Goal: Obtain resource: Download file/media

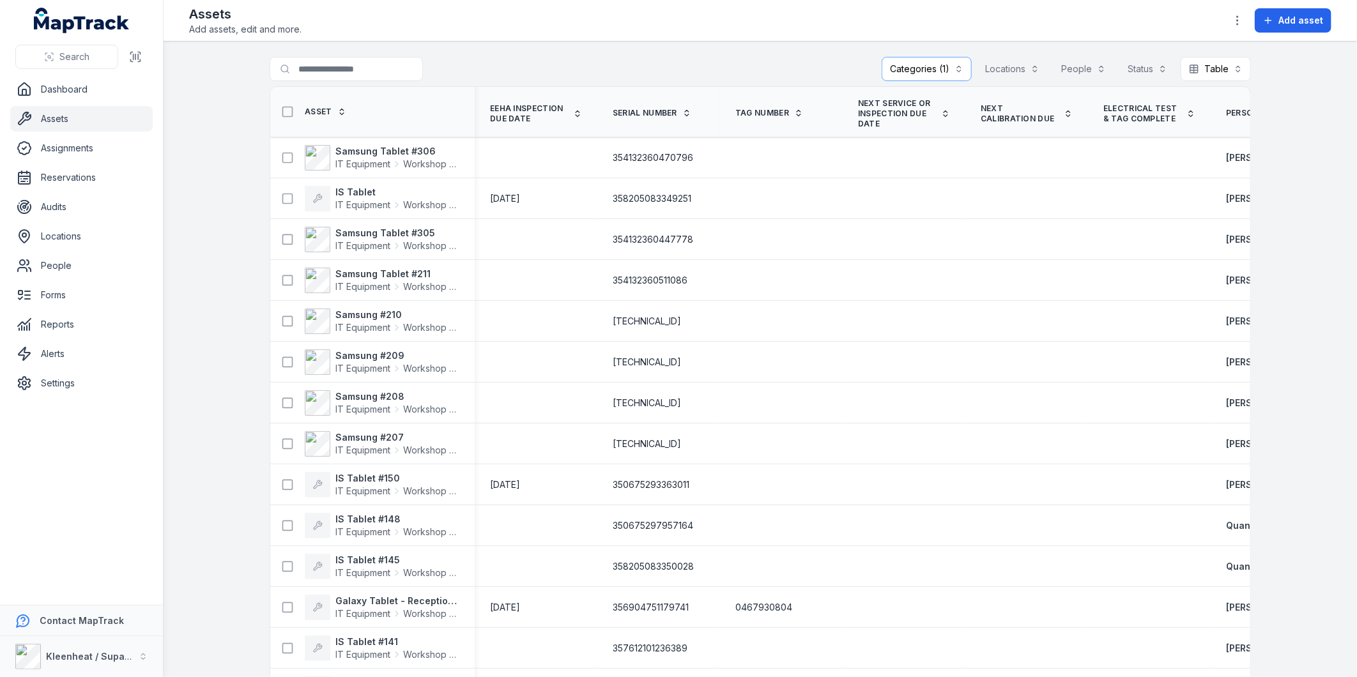
click at [1237, 19] on icon "button" at bounding box center [1237, 20] width 13 height 13
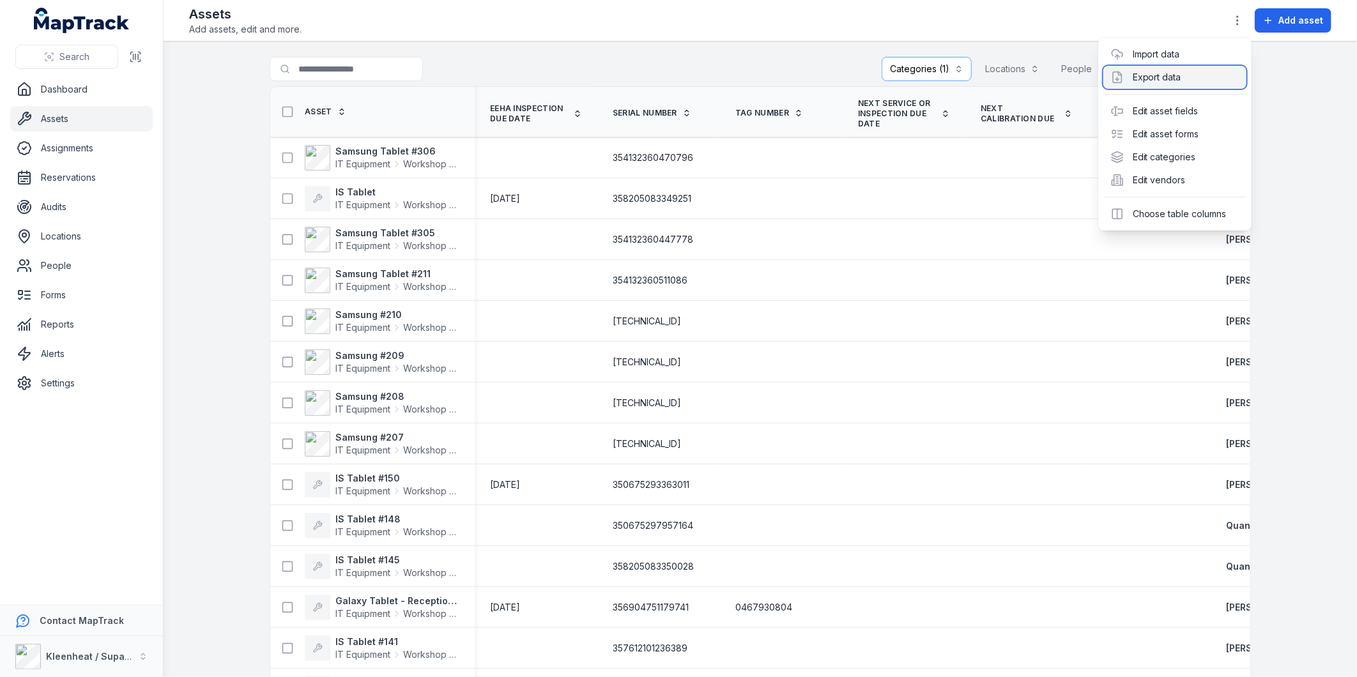
click at [1173, 71] on div "Export data" at bounding box center [1174, 77] width 143 height 23
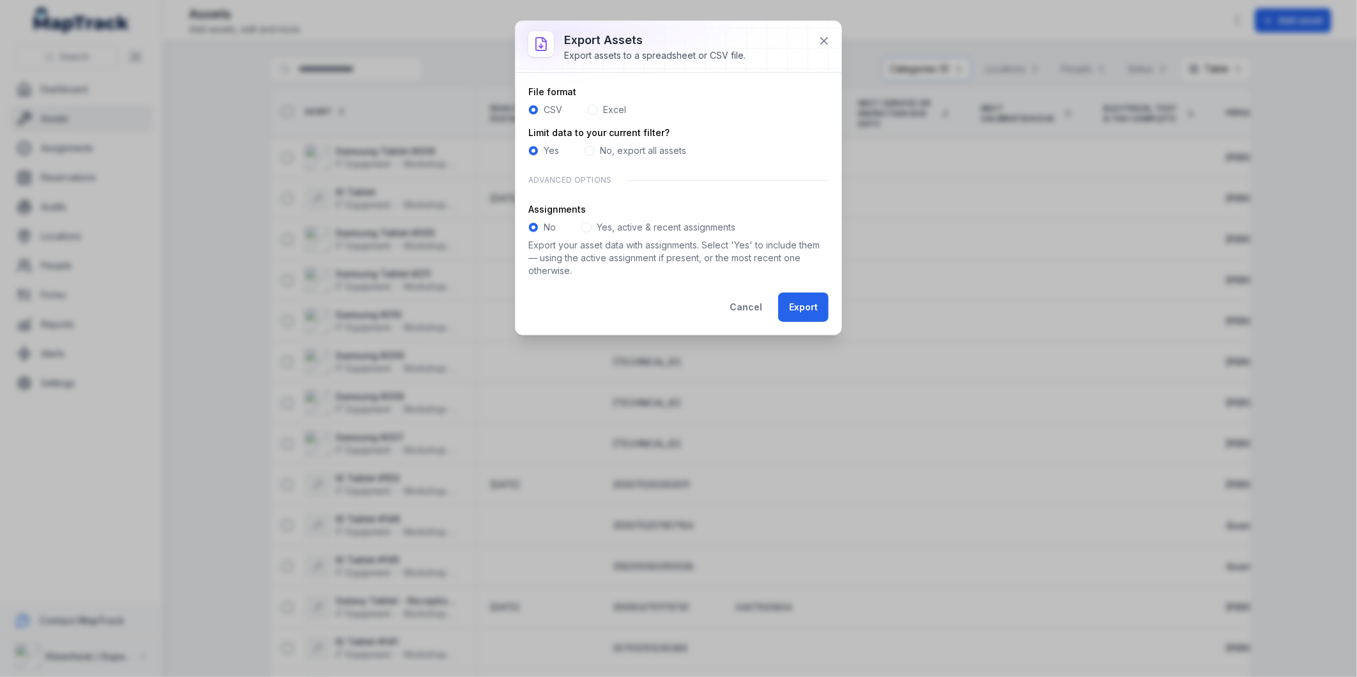
click at [596, 109] on span at bounding box center [593, 110] width 10 height 10
click at [592, 227] on div "Yes, active & recent assignments" at bounding box center [658, 227] width 154 height 13
click at [588, 229] on span at bounding box center [586, 227] width 10 height 10
click at [812, 309] on button "Export" at bounding box center [803, 307] width 50 height 29
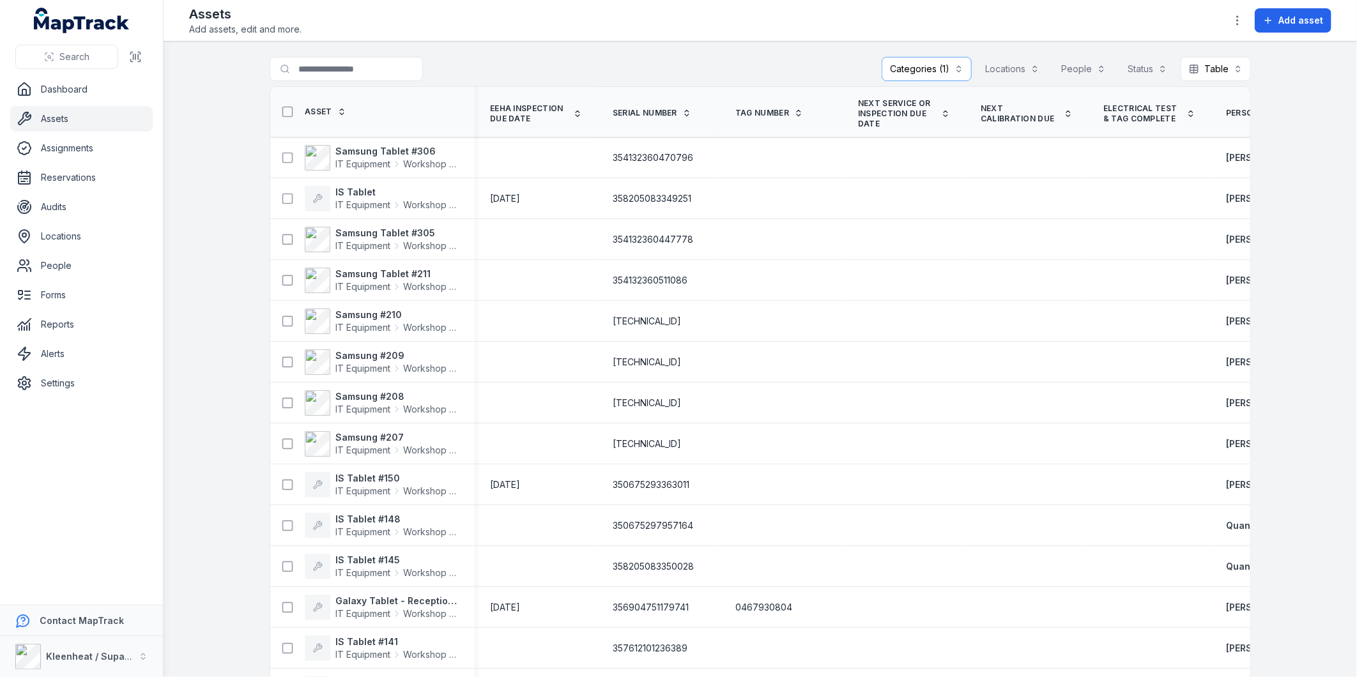
click at [1317, 111] on main "**********" at bounding box center [760, 360] width 1193 height 636
click at [1237, 22] on icon "button" at bounding box center [1237, 20] width 13 height 13
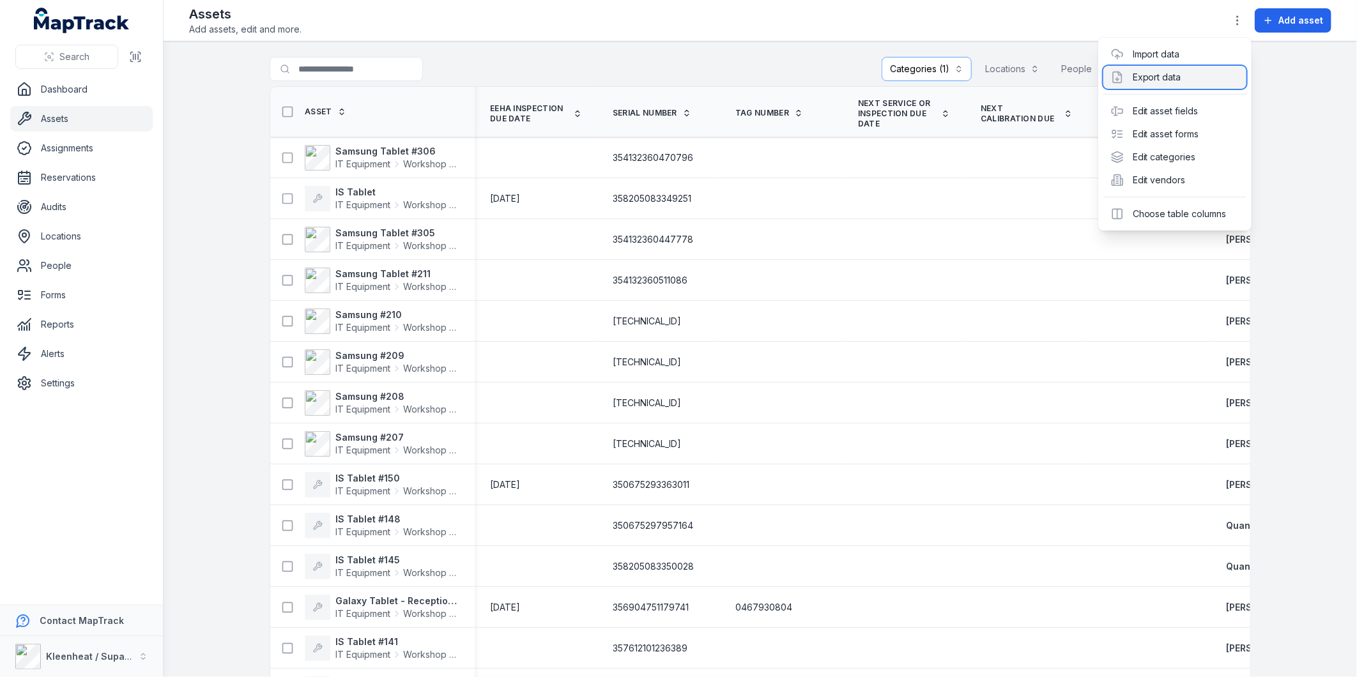
click at [1166, 77] on div "Export data" at bounding box center [1174, 77] width 143 height 23
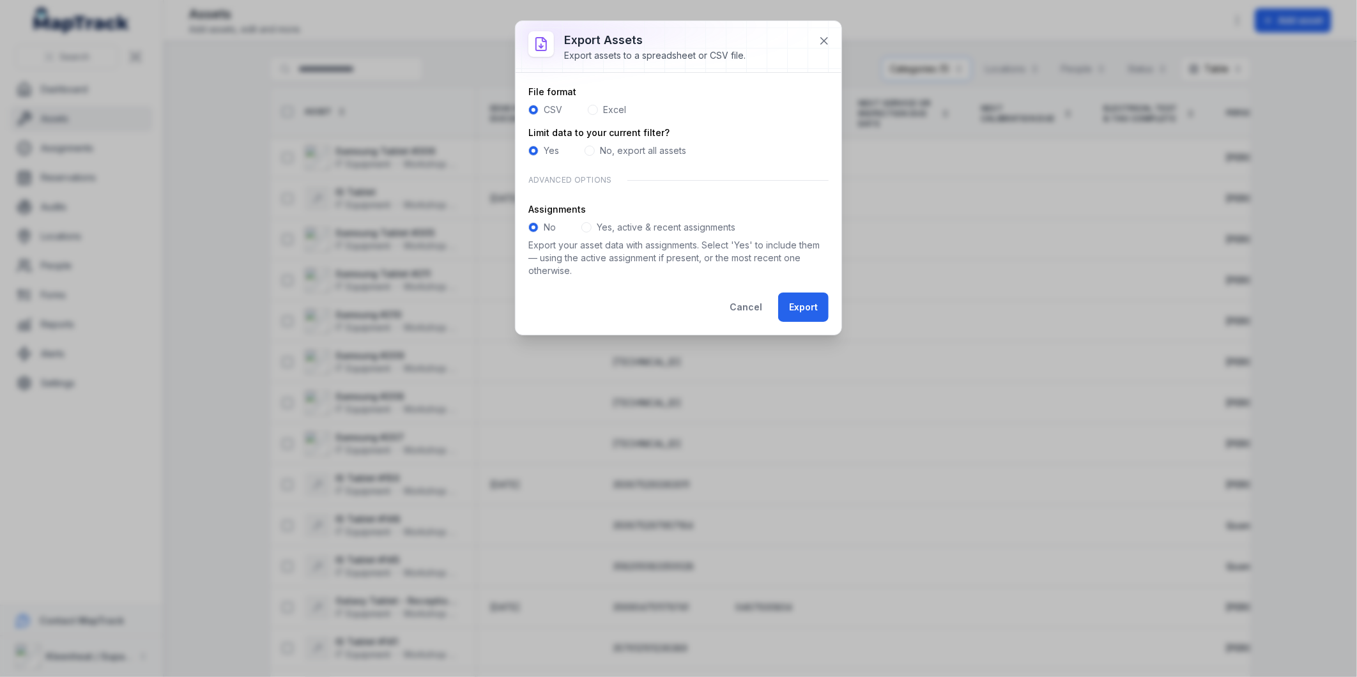
click at [611, 109] on label "Excel" at bounding box center [614, 109] width 23 height 13
click at [586, 230] on span at bounding box center [586, 227] width 10 height 10
click at [806, 309] on button "Export" at bounding box center [803, 307] width 50 height 29
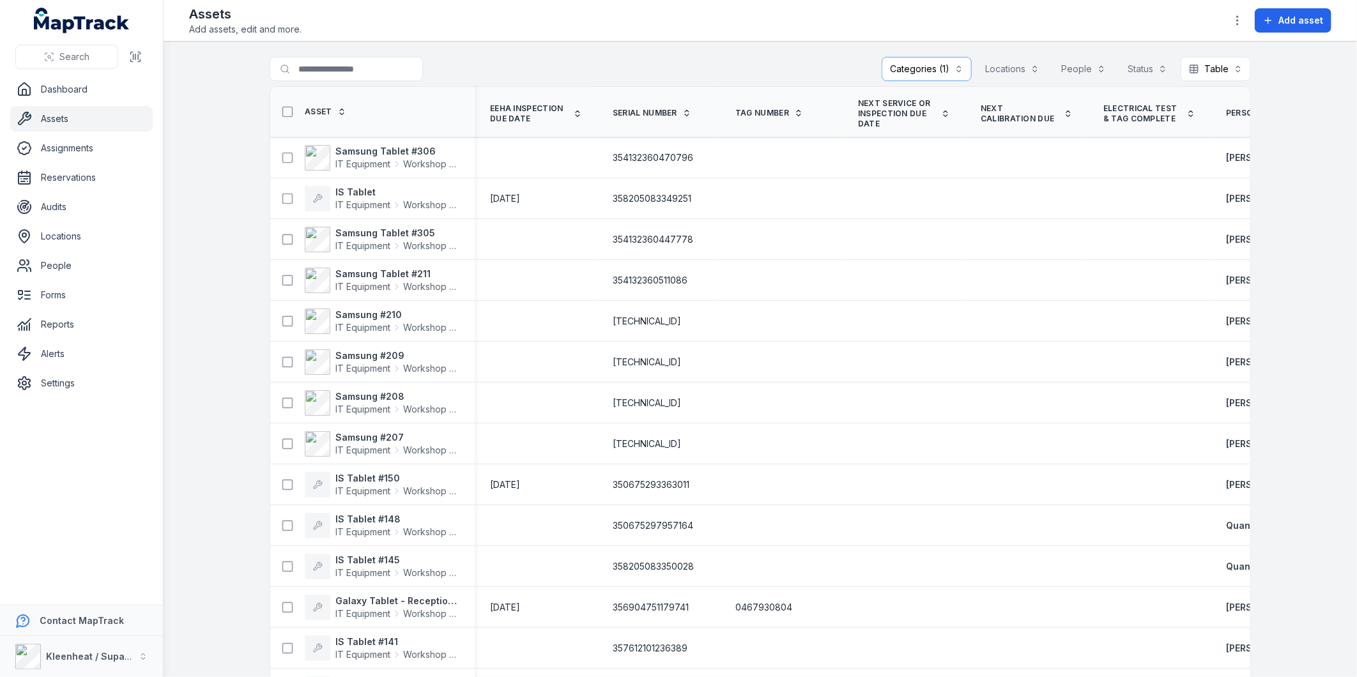
click at [857, 65] on div "**********" at bounding box center [760, 71] width 981 height 29
click at [60, 144] on link "Assignments" at bounding box center [81, 148] width 142 height 26
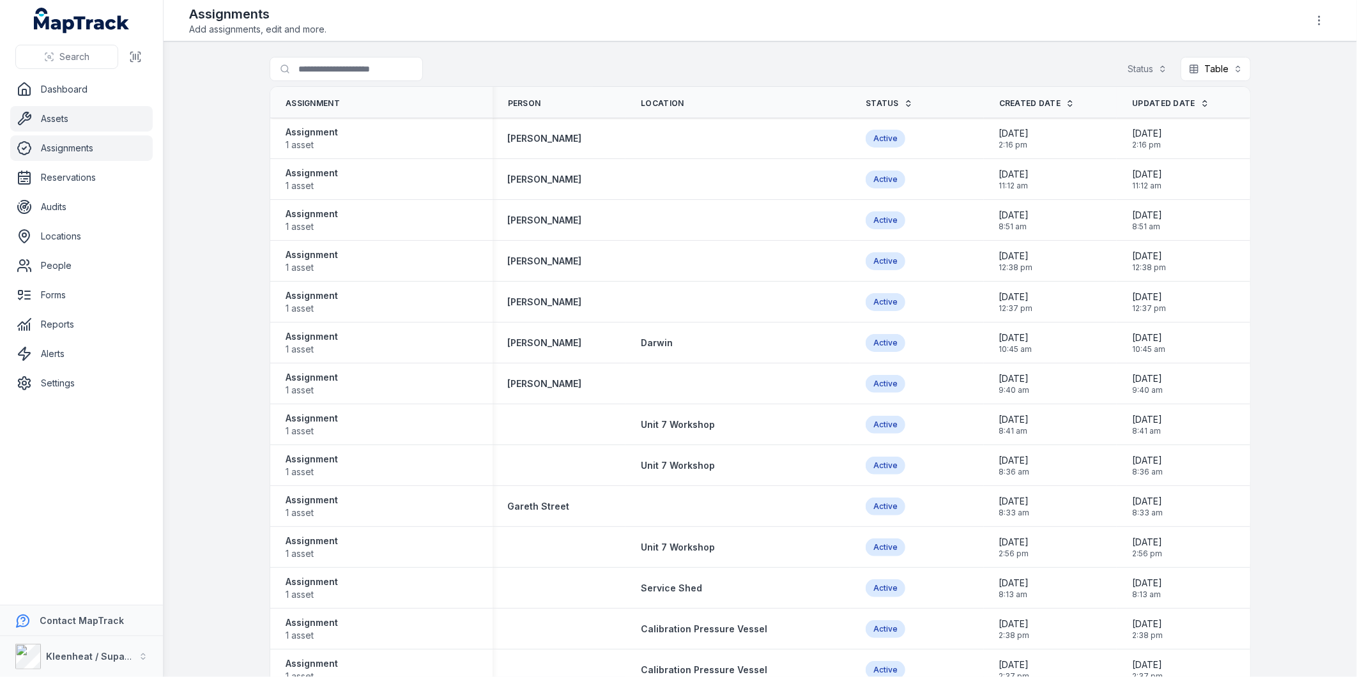
click at [49, 113] on link "Assets" at bounding box center [81, 119] width 142 height 26
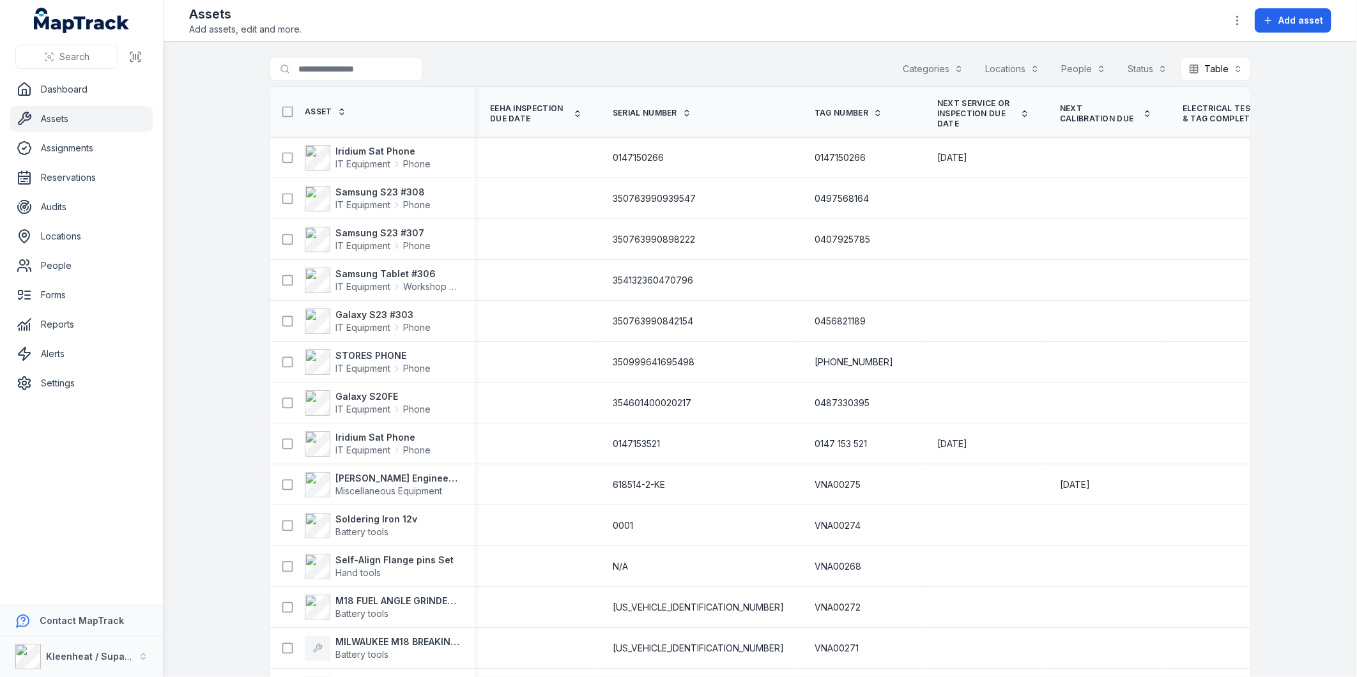
click at [924, 67] on button "Categories" at bounding box center [932, 69] width 77 height 24
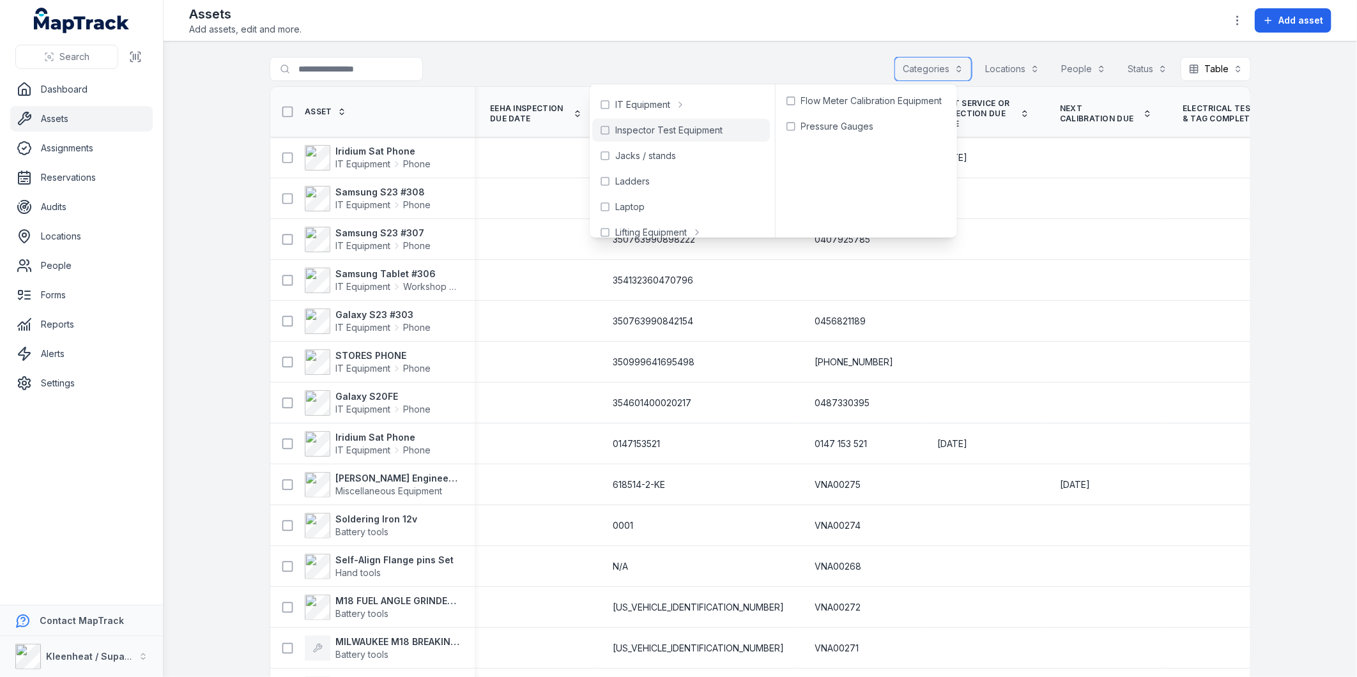
scroll to position [355, 0]
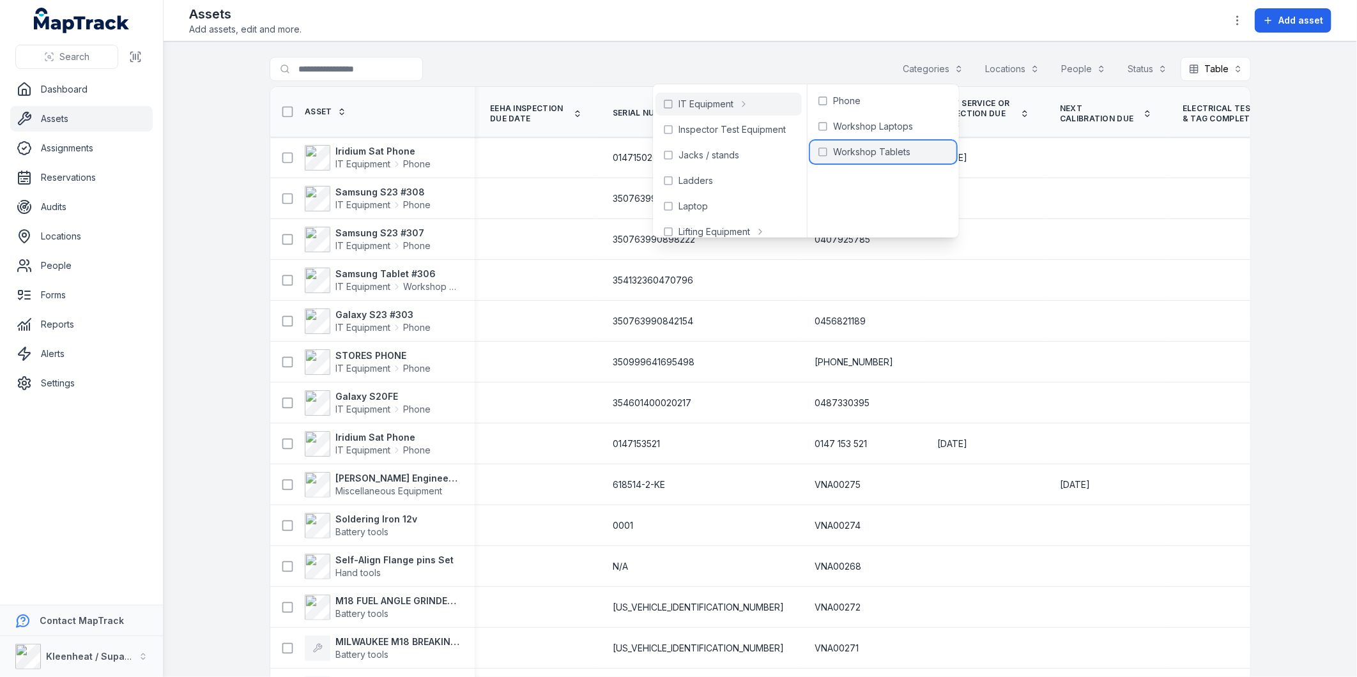
click at [873, 150] on span "Workshop Tablets" at bounding box center [871, 152] width 77 height 13
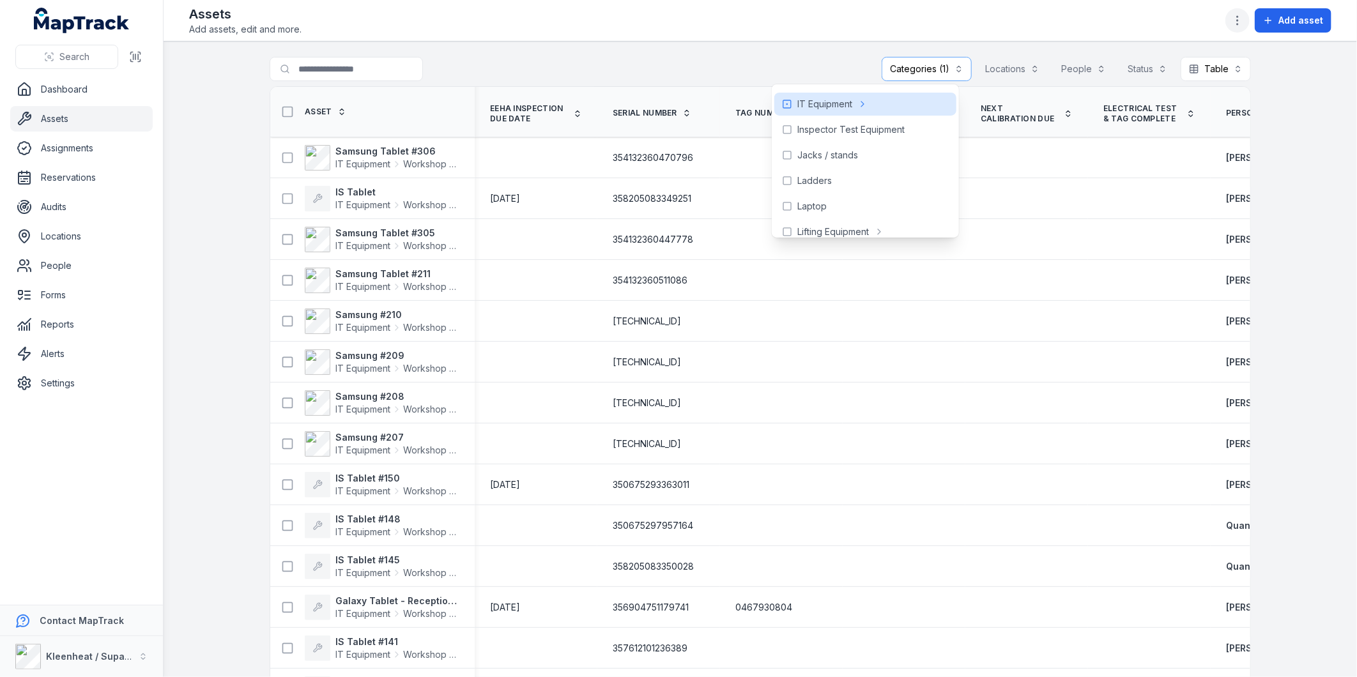
click at [1239, 19] on icon "button" at bounding box center [1237, 20] width 13 height 13
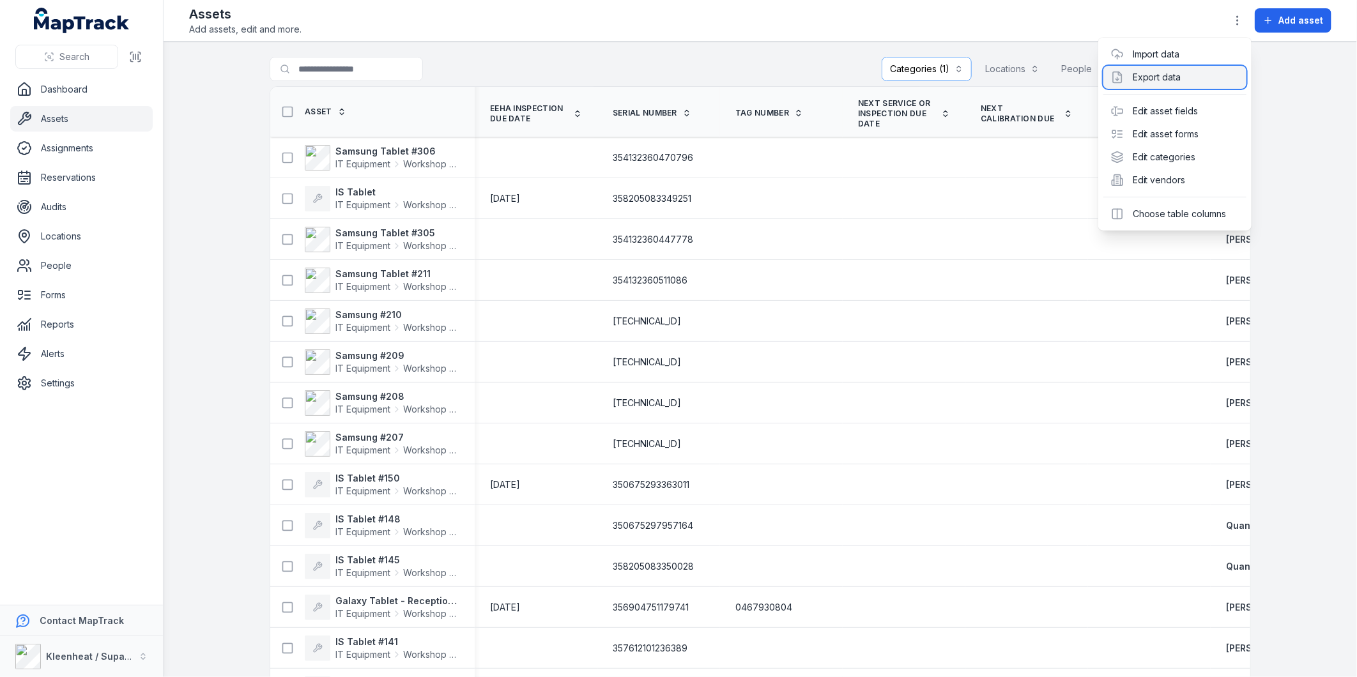
click at [1173, 75] on div "Export data" at bounding box center [1174, 77] width 143 height 23
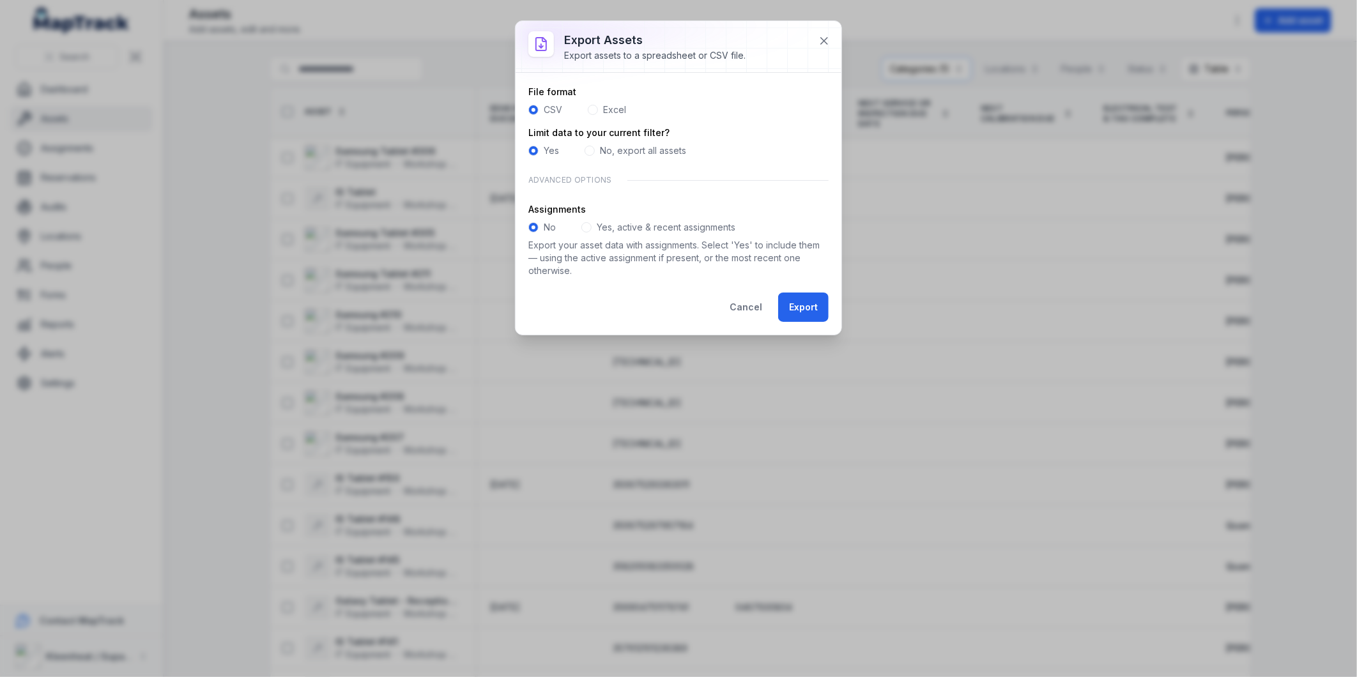
click at [595, 106] on span at bounding box center [593, 110] width 10 height 10
click at [625, 109] on label "Excel" at bounding box center [614, 109] width 23 height 13
click at [611, 148] on label "No, export all assets" at bounding box center [643, 150] width 86 height 13
click at [538, 107] on div "CSV" at bounding box center [545, 109] width 34 height 13
click at [533, 111] on span at bounding box center [533, 110] width 10 height 10
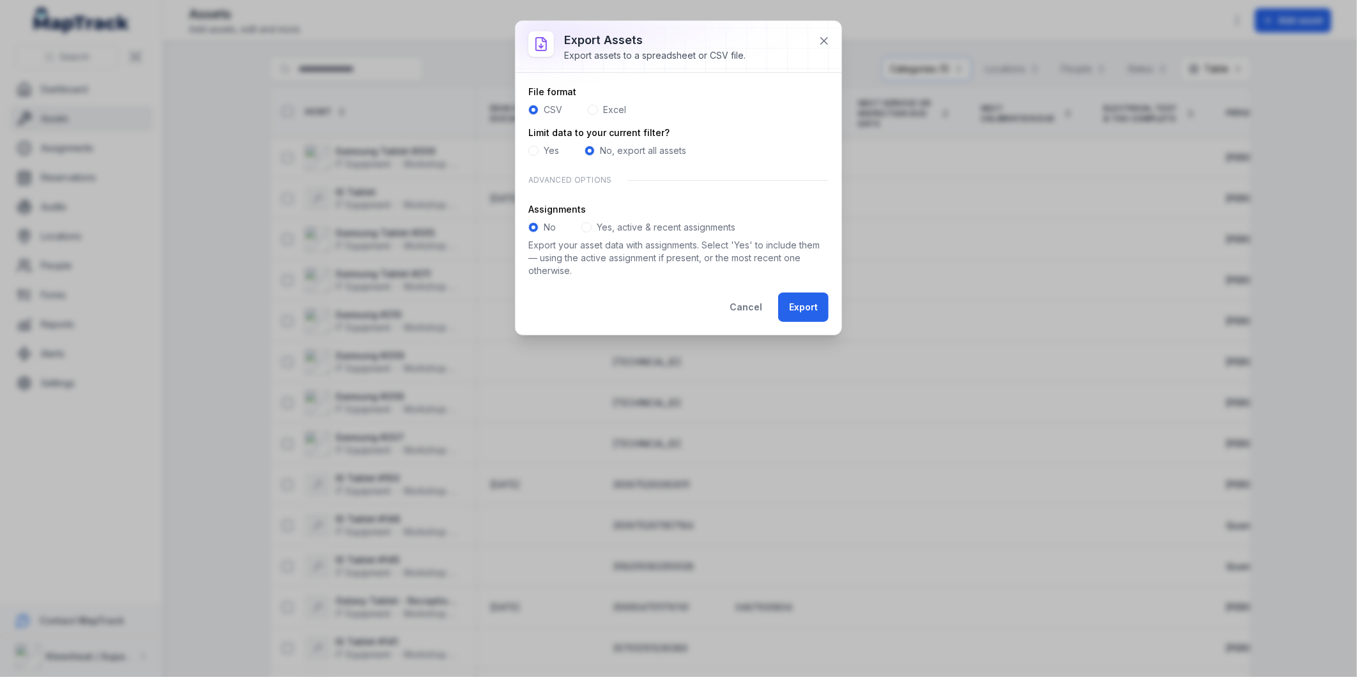
click at [589, 227] on span at bounding box center [586, 227] width 10 height 10
click at [821, 307] on button "Export" at bounding box center [803, 307] width 50 height 29
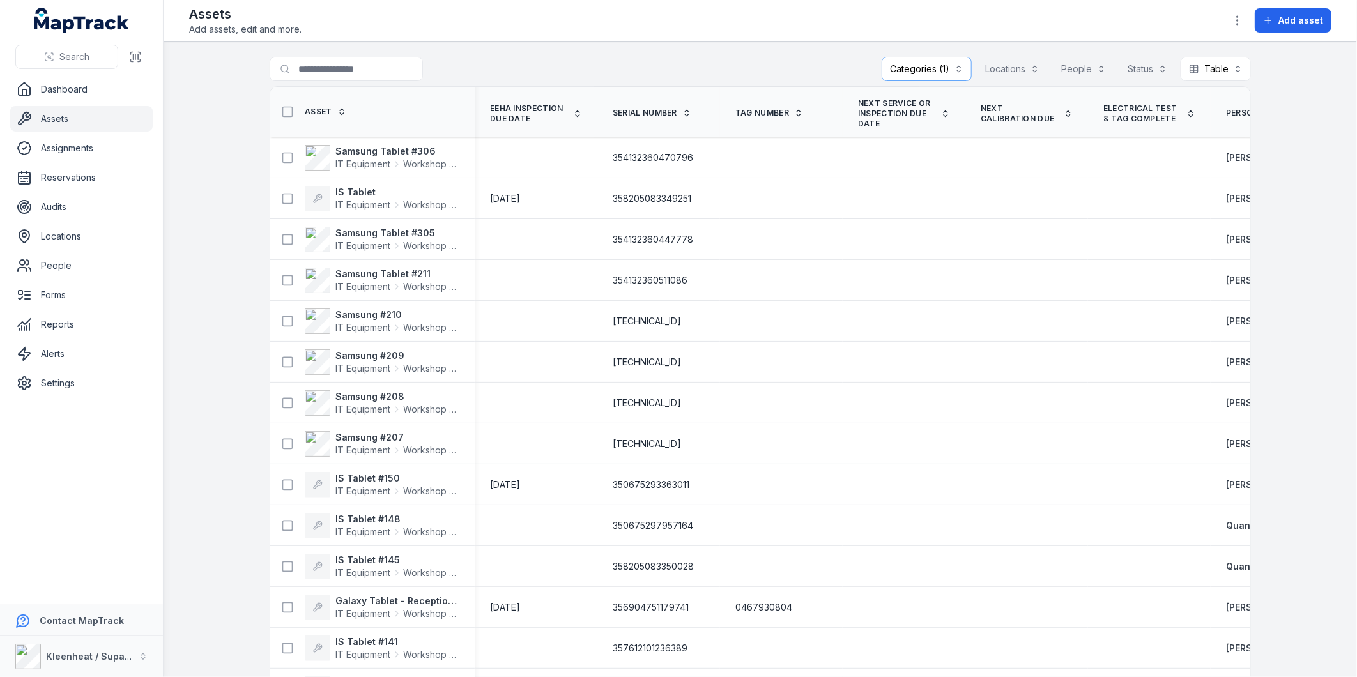
click at [853, 45] on main "**********" at bounding box center [760, 360] width 1193 height 636
click at [1236, 21] on icon "button" at bounding box center [1237, 20] width 13 height 13
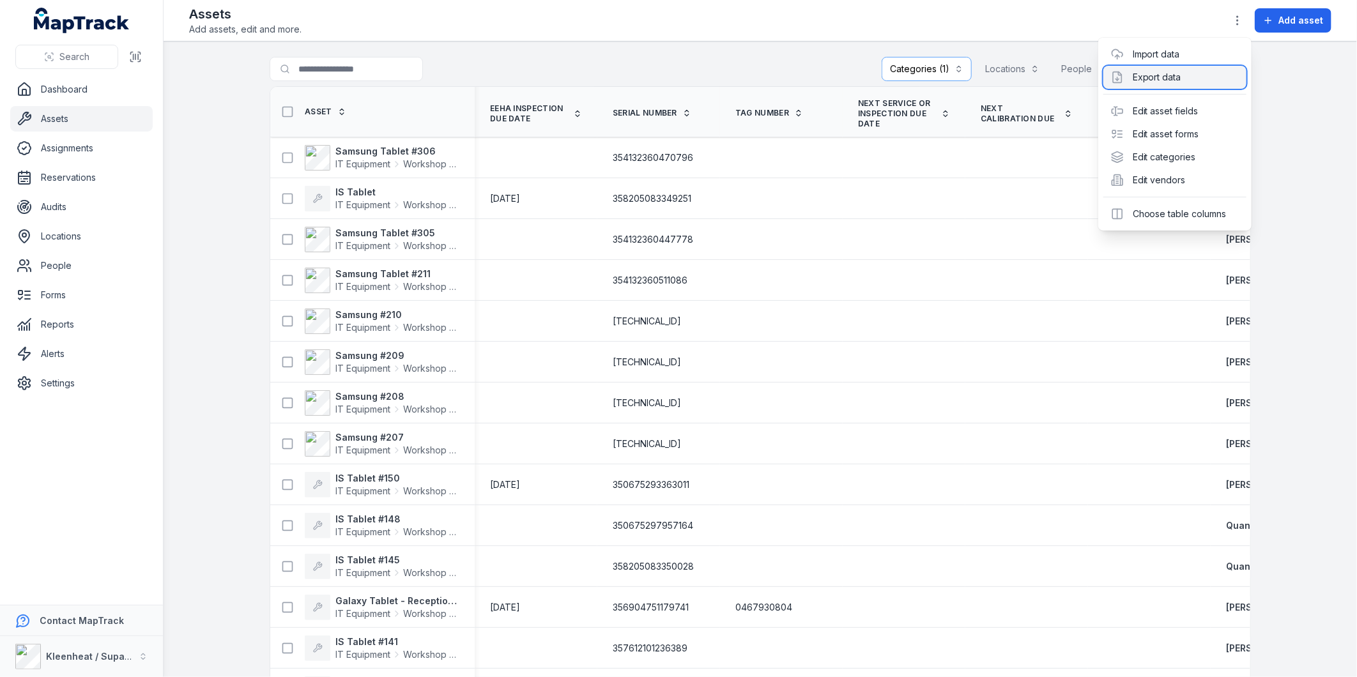
click at [1163, 74] on div "Export data" at bounding box center [1174, 77] width 143 height 23
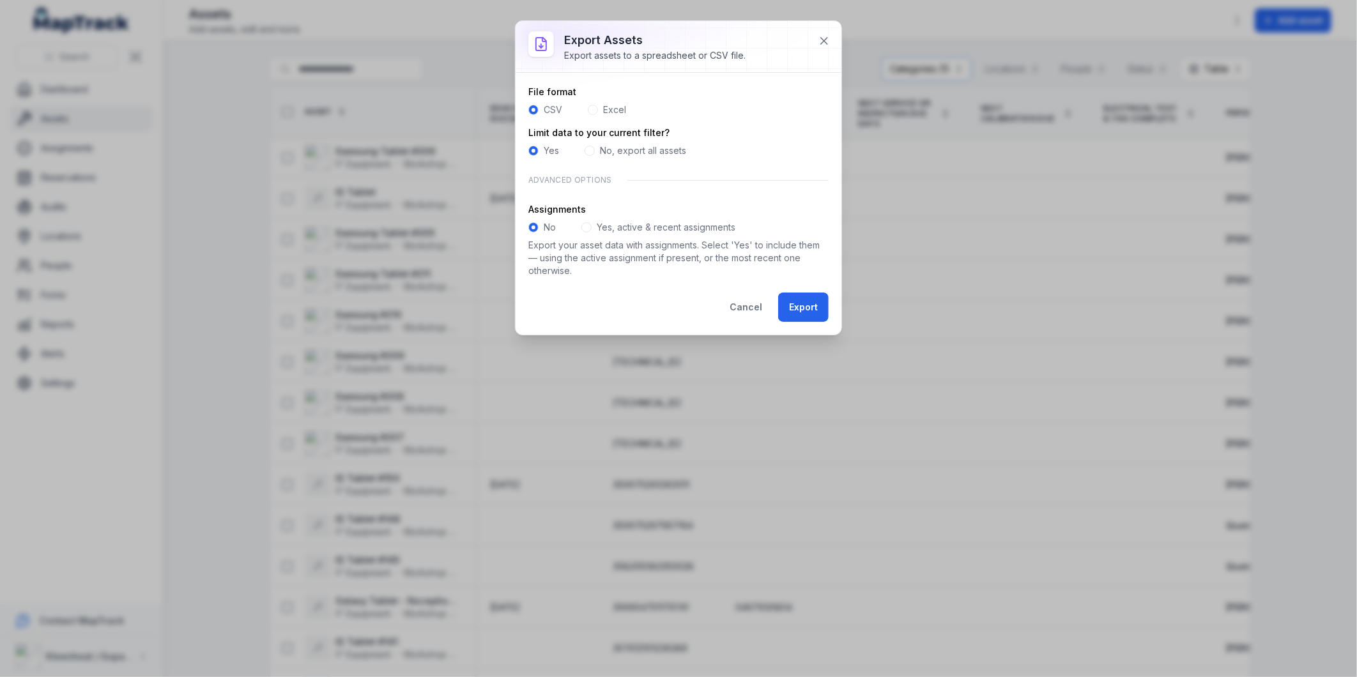
click at [594, 151] on span at bounding box center [589, 151] width 10 height 10
click at [533, 154] on span at bounding box center [533, 151] width 10 height 10
click at [583, 225] on span at bounding box center [586, 227] width 10 height 10
click at [791, 308] on button "Export" at bounding box center [803, 307] width 50 height 29
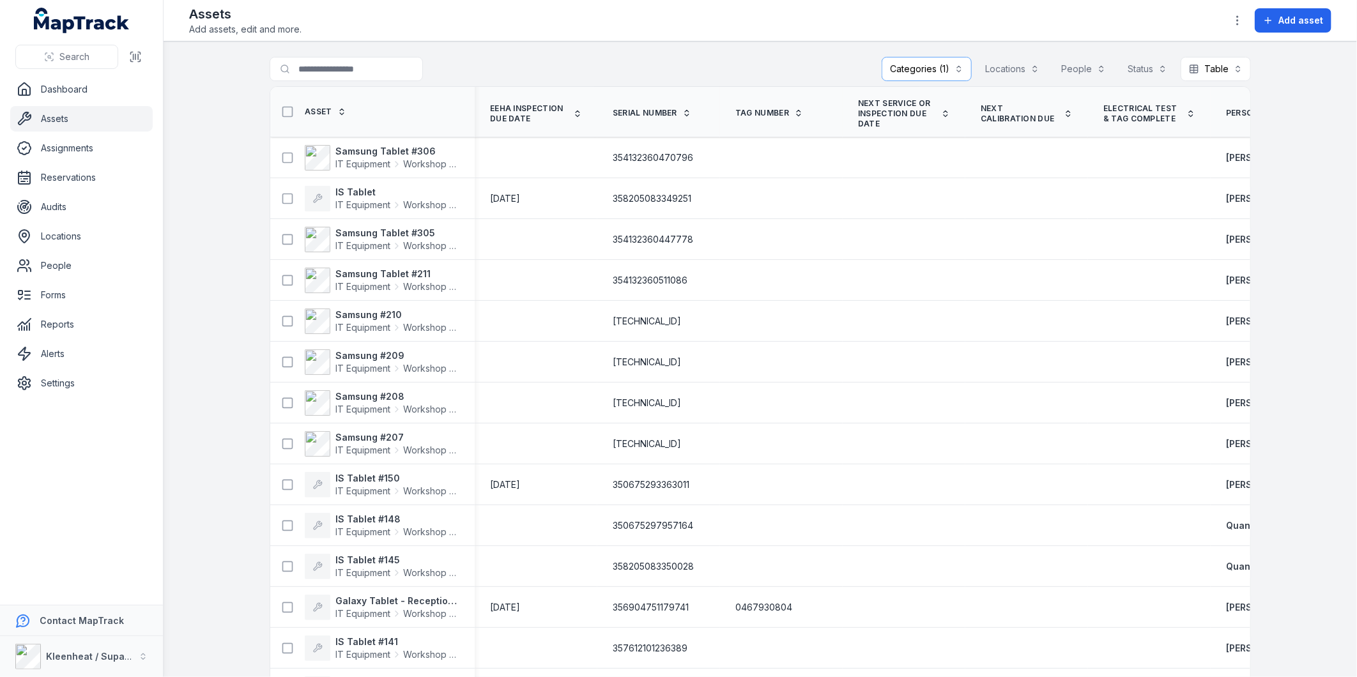
click at [806, 93] on th "Tag Number" at bounding box center [781, 112] width 123 height 50
click at [1240, 24] on icon "button" at bounding box center [1237, 20] width 13 height 13
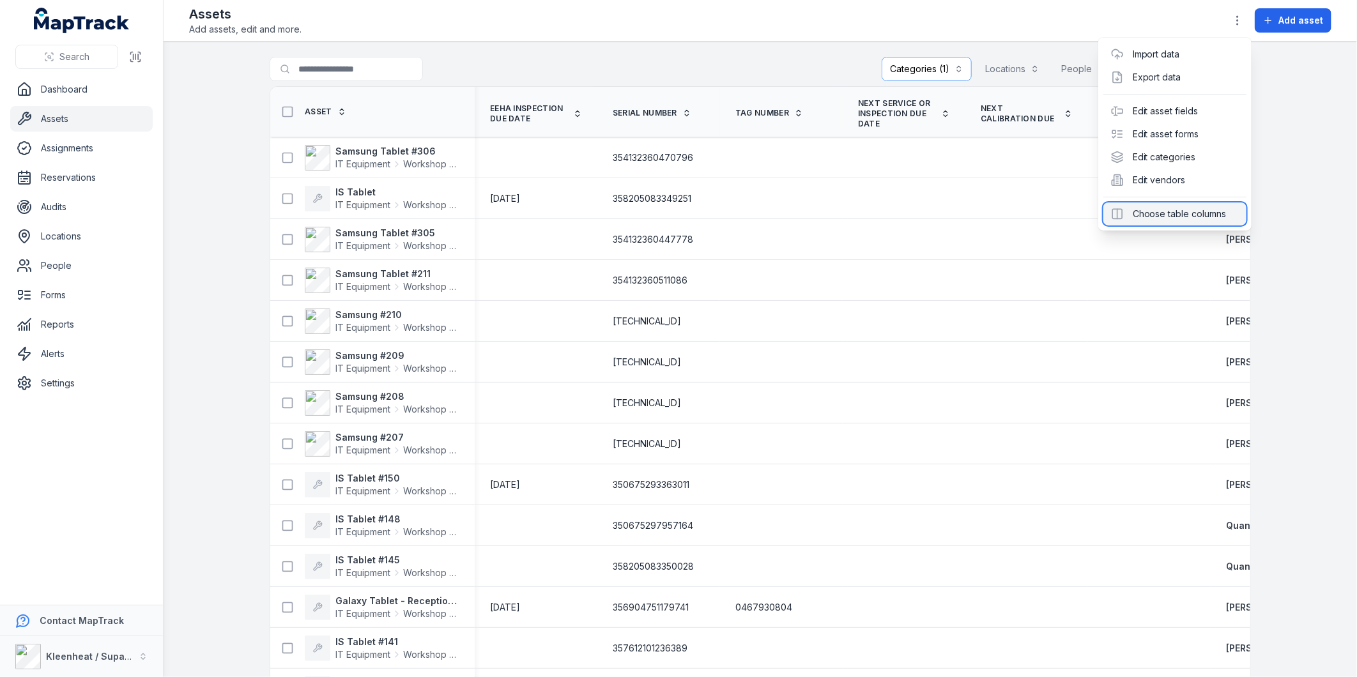
click at [1177, 216] on div "Choose table columns" at bounding box center [1174, 213] width 143 height 23
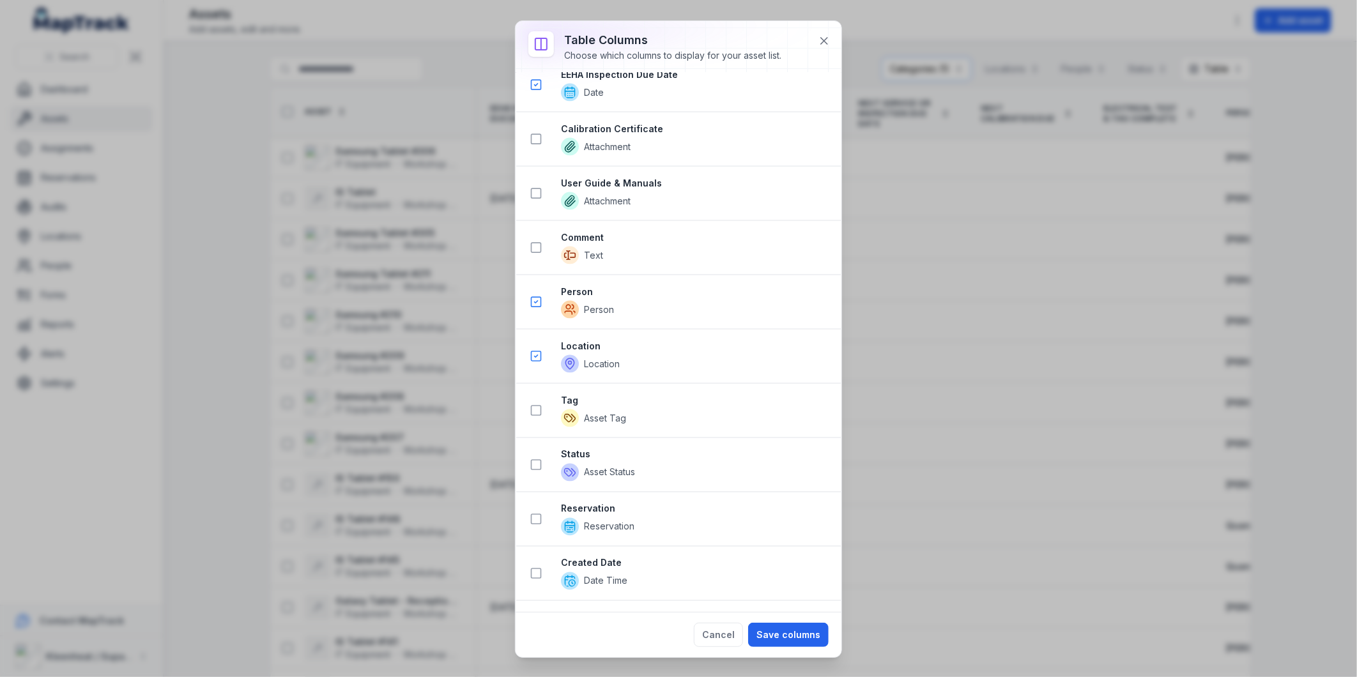
scroll to position [1124, 0]
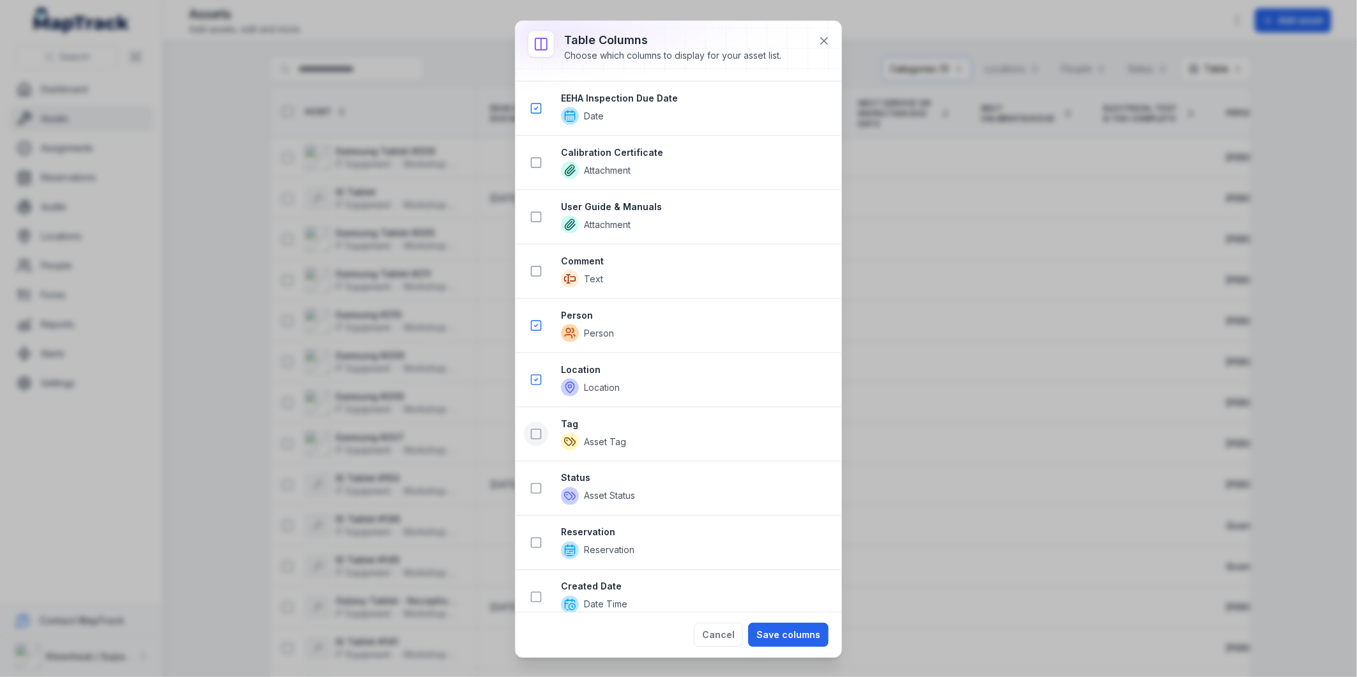
click at [538, 438] on icon at bounding box center [536, 434] width 13 height 13
click at [781, 636] on button "Save columns" at bounding box center [788, 635] width 80 height 24
